Goal: Information Seeking & Learning: Learn about a topic

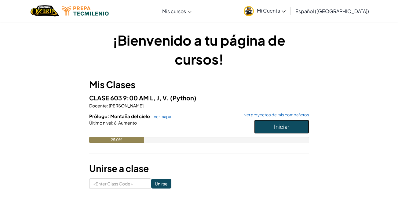
click at [270, 125] on button "Iniciar" at bounding box center [281, 126] width 55 height 14
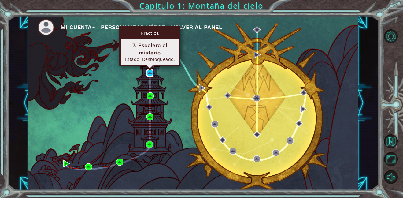
click at [152, 71] on img at bounding box center [149, 72] width 7 height 7
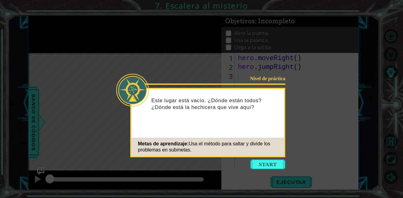
click at [271, 159] on icon at bounding box center [201, 99] width 403 height 198
click at [265, 163] on button "Start" at bounding box center [267, 164] width 35 height 10
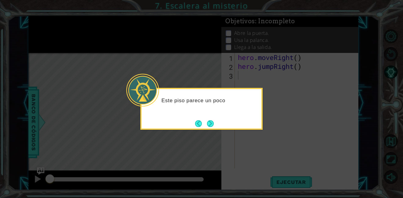
click at [211, 126] on button "Next" at bounding box center [210, 123] width 7 height 7
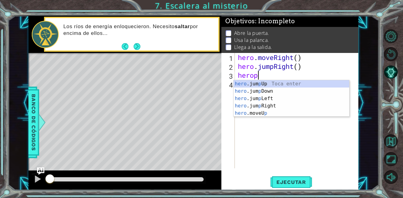
scroll to position [0, 0]
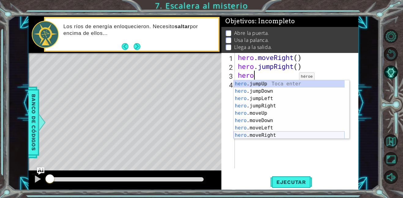
click at [273, 136] on div "hero .jumpUp Toca enter hero .jumpDown Toca enter hero .jumpLeft Toca enter her…" at bounding box center [288, 116] width 111 height 73
type textarea "hero.moveRight(1)"
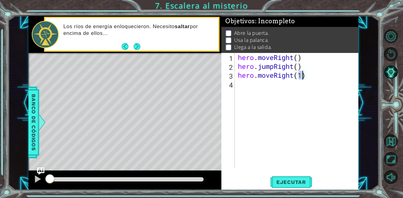
click at [243, 85] on div "hero . moveRight ( ) hero . jumpRight ( ) hero . moveRight ( 1 )" at bounding box center [297, 119] width 123 height 133
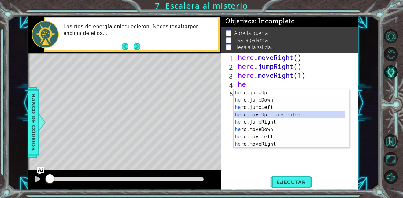
click at [261, 116] on div "he ro.jumpUp Toca enter he ro.jumpDown Toca enter he ro.jumpLeft Toca enter he …" at bounding box center [288, 125] width 111 height 73
type textarea "hero.moveUp(1)"
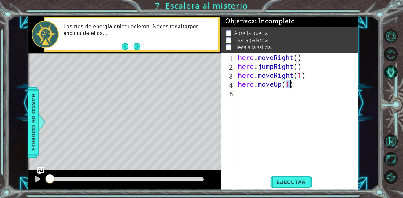
click at [247, 97] on div "hero . moveRight ( ) hero . jumpRight ( ) hero . moveRight ( 1 ) hero . moveUp …" at bounding box center [297, 119] width 123 height 133
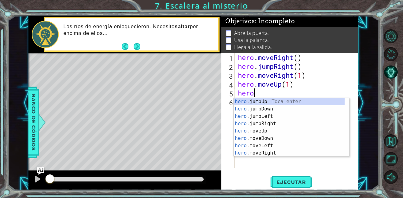
scroll to position [0, 0]
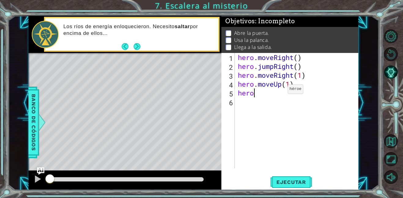
click at [278, 90] on div "hero . moveRight ( ) hero . jumpRight ( ) hero . moveRight ( 1 ) hero . moveUp …" at bounding box center [297, 119] width 123 height 133
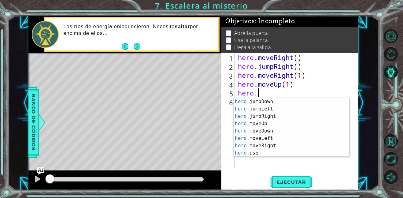
scroll to position [7, 0]
click at [252, 153] on div "hero. jumpDown Toca enter hero. jumpLeft Toca enter hero. jumpRight Toca enter …" at bounding box center [288, 134] width 111 height 73
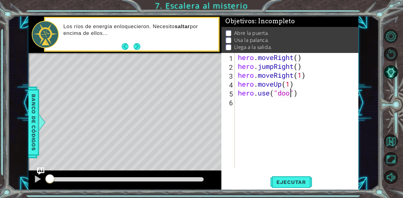
type textarea "hero.use("door")"
click at [252, 102] on div "hero . moveRight ( ) hero . jumpRight ( ) hero . moveRight ( 1 ) hero . moveUp …" at bounding box center [297, 119] width 123 height 133
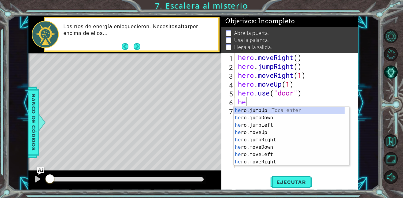
type textarea "her"
click at [251, 128] on div "her o.jumpUp Toca enter her o.jumpDown Toca enter her o.jumpLeft Toca enter her…" at bounding box center [288, 143] width 111 height 73
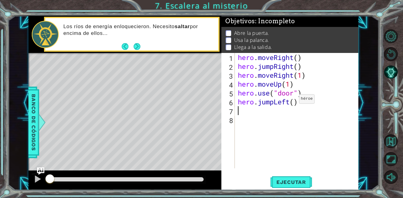
click at [288, 101] on div "hero . moveRight ( ) hero . jumpRight ( ) hero . moveRight ( 1 ) hero . moveUp …" at bounding box center [297, 119] width 123 height 133
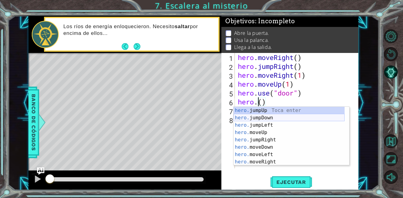
scroll to position [7, 0]
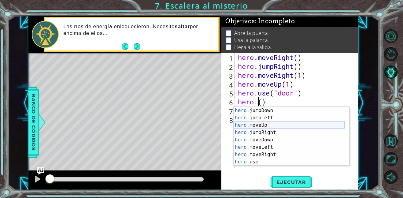
click at [265, 127] on div "hero. jumpDown Toca enter hero. jumpLeft Toca enter hero. moveUp Toca enter her…" at bounding box center [288, 143] width 111 height 73
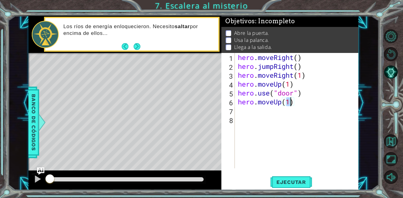
type textarea "hero.moveUp(2)"
click at [245, 114] on div "hero . moveRight ( ) hero . jumpRight ( ) hero . moveRight ( 1 ) hero . moveUp …" at bounding box center [297, 119] width 123 height 133
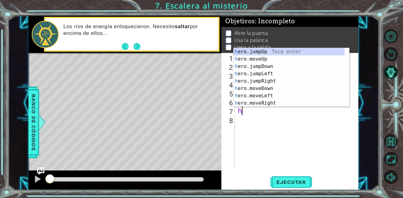
scroll to position [0, 0]
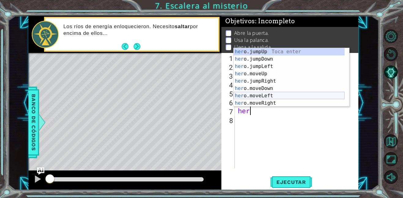
click at [261, 94] on div "her o.jumpUp Toca enter her o.jumpDown Toca enter her o.jumpLeft Toca enter her…" at bounding box center [288, 84] width 111 height 73
type textarea "hero.moveLeft(1)"
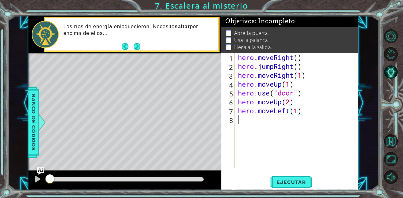
click at [245, 126] on div "hero . moveRight ( ) hero . jumpRight ( ) hero . moveRight ( 1 ) hero . moveUp …" at bounding box center [297, 119] width 123 height 133
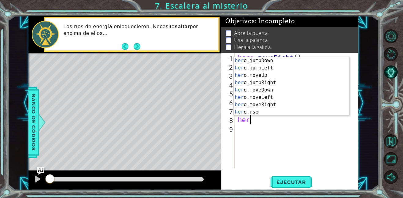
scroll to position [7, 0]
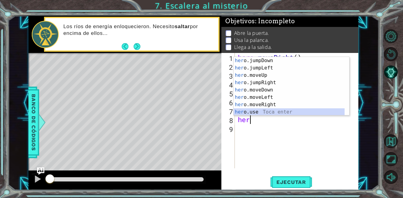
click at [269, 112] on div "her o.jumpDown Toca enter her o.jumpLeft Toca enter her o.moveUp Toca enter her…" at bounding box center [288, 93] width 111 height 73
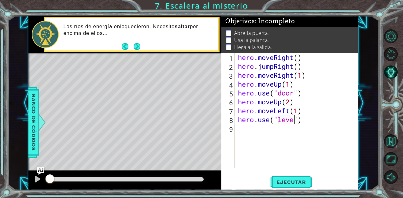
type textarea "hero.use("lever")"
click at [246, 130] on div "hero . moveRight ( ) hero . jumpRight ( ) hero . moveRight ( 1 ) hero . moveUp …" at bounding box center [297, 119] width 123 height 133
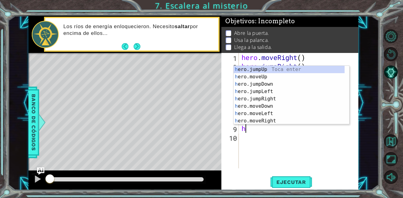
scroll to position [0, 0]
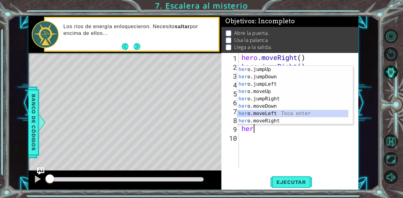
click at [283, 112] on div "her o.jumpUp Toca enter her o.jumpDown Toca enter her o.jumpLeft Toca enter her…" at bounding box center [292, 102] width 111 height 73
type textarea "hero.moveLeft(1)"
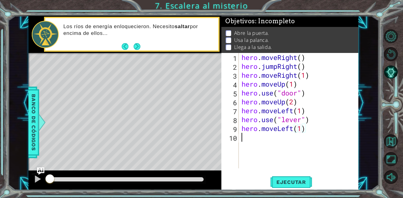
click at [252, 137] on div "hero . moveRight ( ) hero . jumpRight ( ) hero . moveRight ( 1 ) hero . moveUp …" at bounding box center [300, 119] width 120 height 133
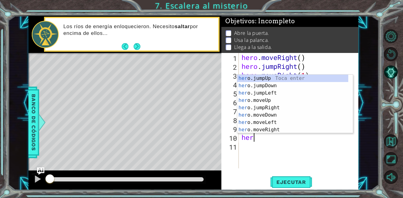
type textarea "hero"
click at [261, 78] on div "hero .jumpUp Toca enter hero .jumpDown Toca enter hero .jumpLeft Toca enter her…" at bounding box center [292, 111] width 111 height 73
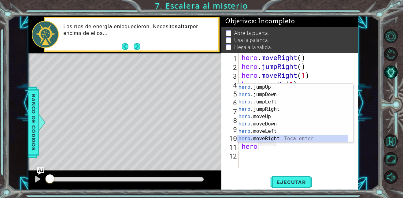
click at [256, 137] on div "hero .jumpUp Toca enter hero .jumpDown Toca enter hero .jumpLeft Toca enter her…" at bounding box center [292, 119] width 111 height 73
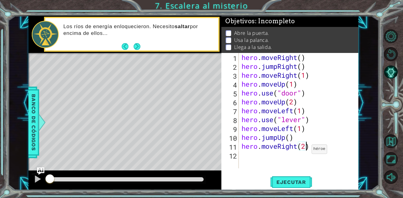
scroll to position [0, 3]
click at [303, 132] on div "hero . moveRight ( ) hero . jumpRight ( ) hero . moveRight ( 1 ) hero . moveUp …" at bounding box center [300, 119] width 120 height 133
type textarea "hero.moveLeft(2)"
click at [288, 180] on span "Ejecutar" at bounding box center [291, 182] width 42 height 6
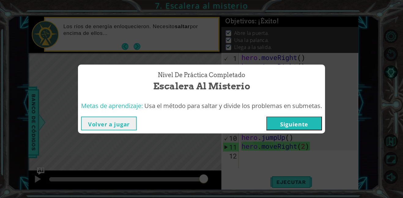
click at [286, 123] on button "Siguiente" at bounding box center [294, 123] width 56 height 14
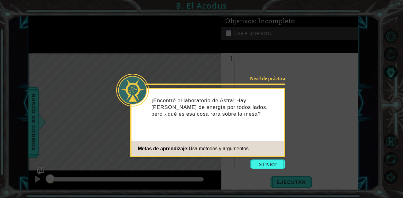
click at [267, 166] on button "Start" at bounding box center [267, 164] width 35 height 10
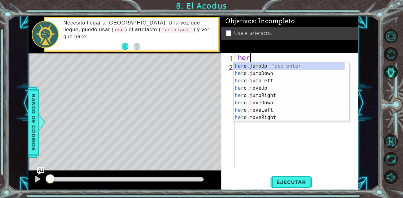
scroll to position [0, 0]
click at [277, 96] on div "hero .jumpUp Toca enter hero .jumpDown Toca enter hero .jumpLeft Toca enter her…" at bounding box center [288, 98] width 111 height 73
type textarea "hero.moveUp(1)"
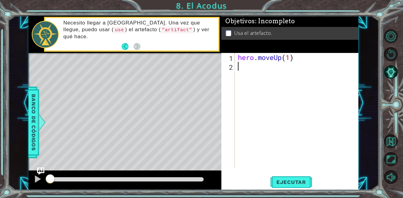
click at [245, 63] on div "hero . moveUp ( 1 )" at bounding box center [297, 119] width 123 height 133
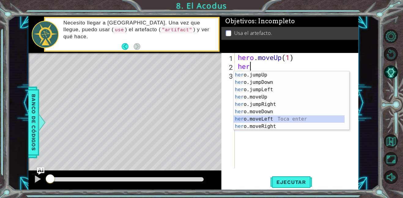
click at [260, 116] on div "her o.jumpUp Toca enter her o.jumpDown Toca enter her o.jumpLeft Toca enter her…" at bounding box center [288, 107] width 111 height 73
type textarea "hero.moveLeft(1)"
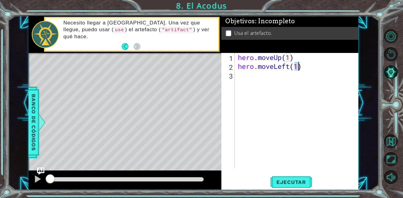
click at [251, 82] on div "hero . moveUp ( 1 ) hero . moveLeft ( 1 )" at bounding box center [297, 119] width 123 height 133
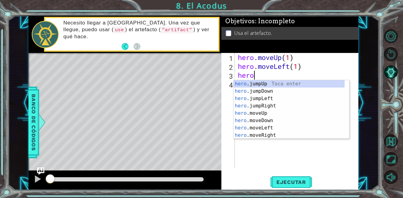
scroll to position [0, 0]
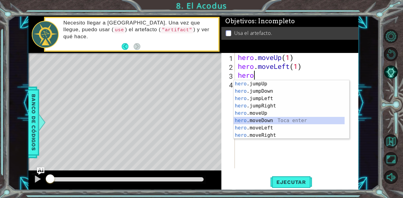
click at [260, 121] on div "hero .jumpUp Toca enter hero .jumpDown Toca enter hero .jumpLeft Toca enter her…" at bounding box center [288, 116] width 111 height 73
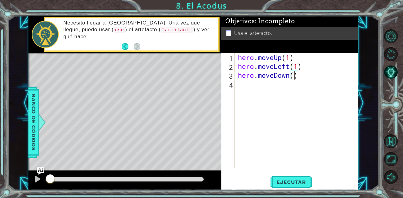
scroll to position [0, 2]
click at [291, 55] on div "hero . moveUp ( 1 ) hero . moveLeft ( 1 ) hero . moveDown ( 2 )" at bounding box center [297, 119] width 123 height 133
type textarea "hero.moveUp(2)"
click at [246, 90] on div "hero . moveUp ( 2 ) hero . moveLeft ( 1 ) hero . moveDown ( 2 )" at bounding box center [297, 119] width 123 height 133
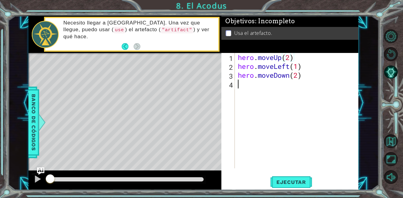
scroll to position [0, 0]
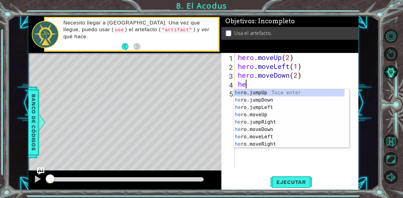
type textarea "her"
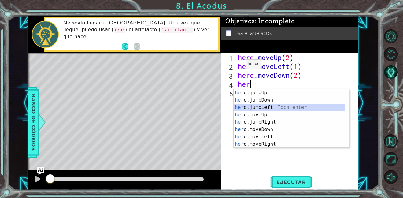
click at [246, 105] on div "her o.jumpUp Toca enter her o.jumpDown Toca enter her o.jumpLeft Toca enter her…" at bounding box center [288, 125] width 111 height 73
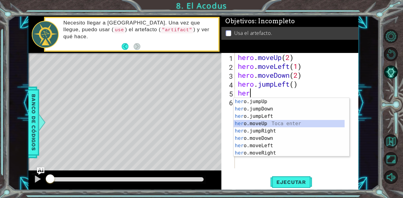
click at [253, 126] on div "her o.jumpUp Toca enter her o.jumpDown Toca enter her o.jumpLeft Toca enter her…" at bounding box center [288, 134] width 111 height 73
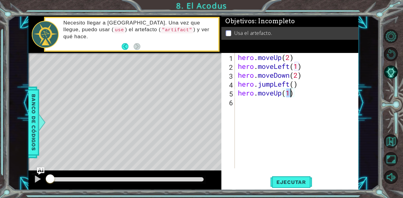
type textarea "hero.moveUp(2)"
click at [246, 102] on div "hero . moveUp ( 2 ) hero . moveLeft ( 1 ) hero . moveDown ( 2 ) hero . jumpLeft…" at bounding box center [297, 119] width 123 height 133
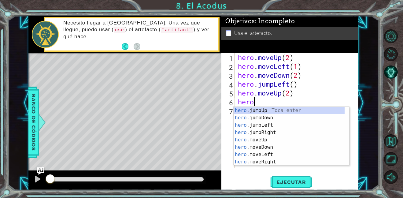
scroll to position [0, 0]
click at [258, 162] on div "hero .jumpUp Toca enter hero .jumpDown Toca enter hero .jumpLeft Toca enter her…" at bounding box center [288, 143] width 111 height 73
type textarea "hero.moveRight(1)"
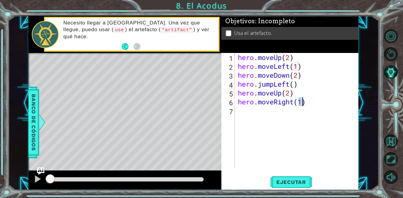
click at [254, 109] on div "hero . moveUp ( 2 ) hero . moveLeft ( 1 ) hero . moveDown ( 2 ) hero . jumpLeft…" at bounding box center [297, 119] width 123 height 133
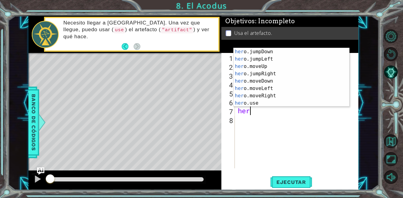
scroll to position [7, 0]
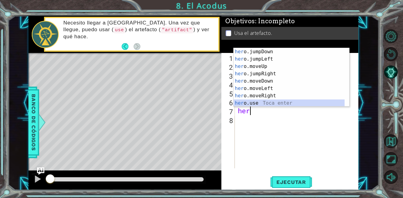
click at [261, 105] on div "her o.jumpDown Toca enter her o.jumpLeft Toca enter her o.moveUp Toca enter her…" at bounding box center [288, 84] width 111 height 73
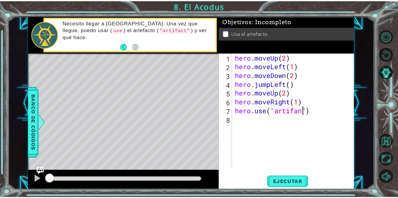
scroll to position [0, 3]
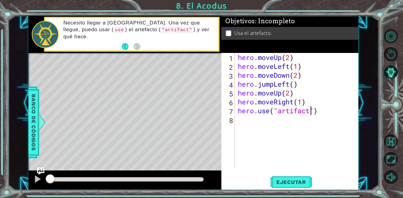
type textarea "hero.use("artifact")"
click at [287, 177] on button "Ejecutar" at bounding box center [291, 182] width 42 height 14
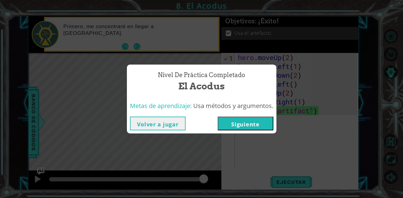
click at [398, 85] on div "Nivel de práctica Completado El Acodus Metas de aprendizaje: Usa métodos y argu…" at bounding box center [201, 99] width 403 height 198
click at [244, 116] on button "Siguiente" at bounding box center [245, 123] width 56 height 14
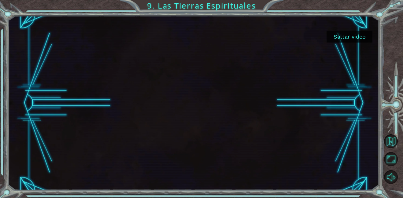
click at [353, 38] on button "Saltar video" at bounding box center [349, 37] width 46 height 12
click at [352, 37] on button "Saltar video" at bounding box center [349, 37] width 46 height 12
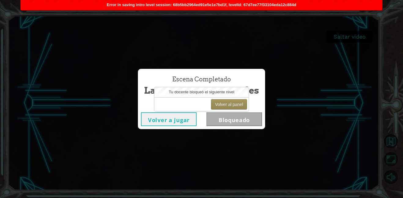
click at [277, 39] on div "Escena Completado Las Tierras Espirituales Volver a jugar Bloqueado" at bounding box center [201, 99] width 403 height 198
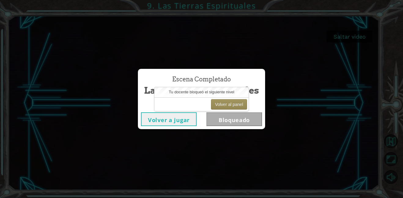
click at [225, 95] on div "Tu docente bloqueó el siguiente nivel" at bounding box center [201, 92] width 94 height 10
click at [179, 122] on button "Volver a jugar" at bounding box center [169, 119] width 56 height 14
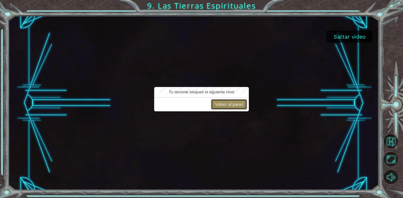
click at [234, 106] on button "Volver al panel" at bounding box center [229, 104] width 36 height 10
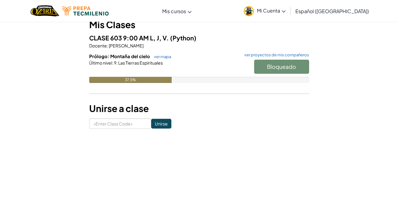
scroll to position [61, 0]
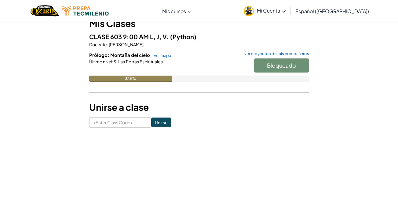
click at [159, 57] on link "ver mapa" at bounding box center [161, 55] width 20 height 5
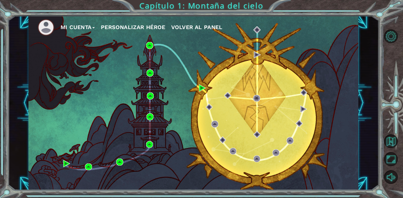
click at [10, 37] on div "Mi Cuenta Personalizar héroe Volver al panel" at bounding box center [193, 103] width 370 height 174
